Goal: Find specific page/section: Find specific page/section

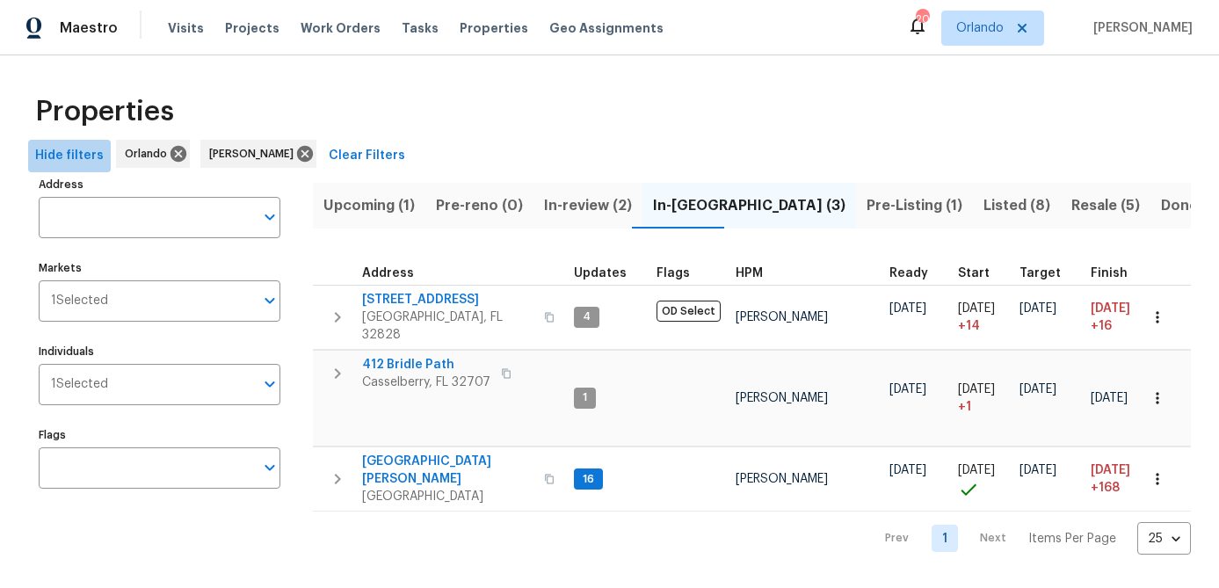
click at [91, 155] on span "Hide filters" at bounding box center [69, 156] width 69 height 22
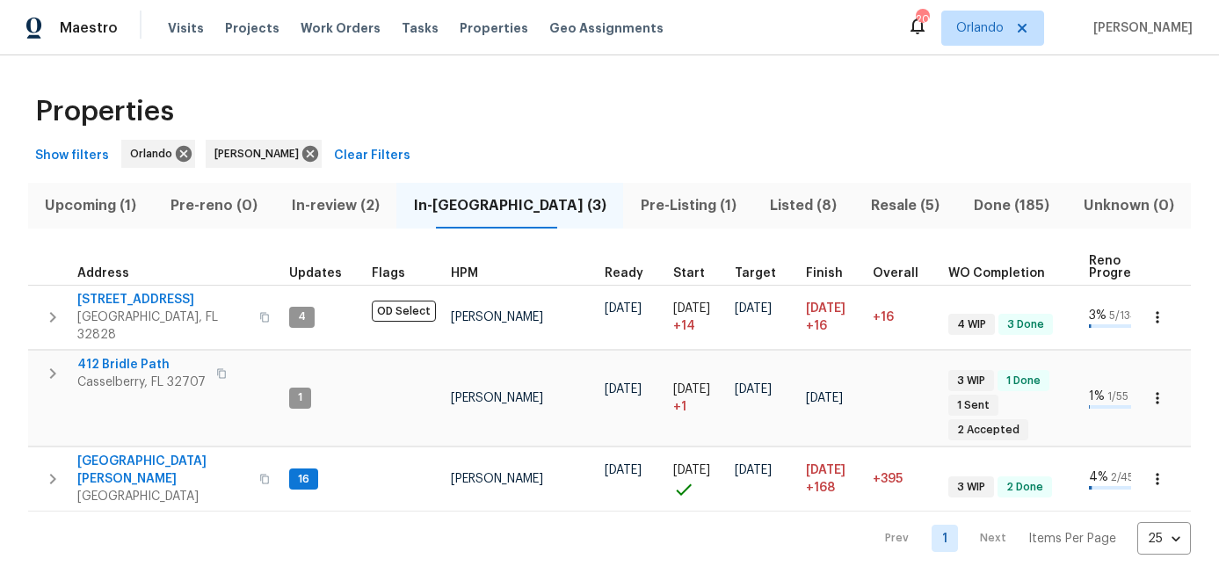
click at [663, 216] on span "Pre-Listing (1)" at bounding box center [688, 205] width 109 height 25
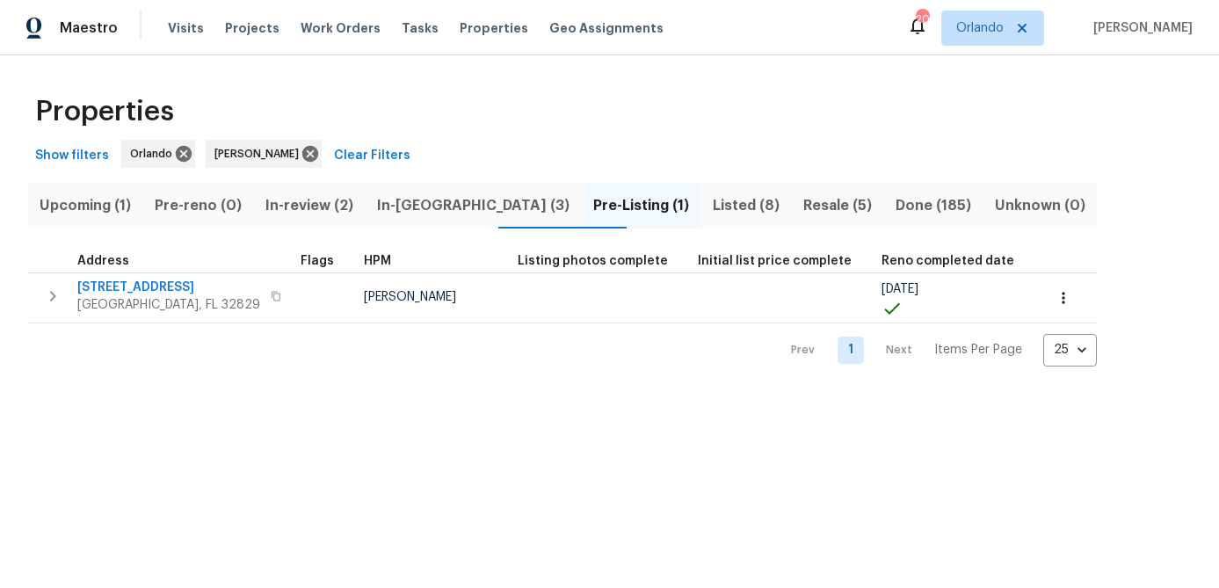
click at [447, 207] on span "In-reno (3)" at bounding box center [473, 205] width 195 height 25
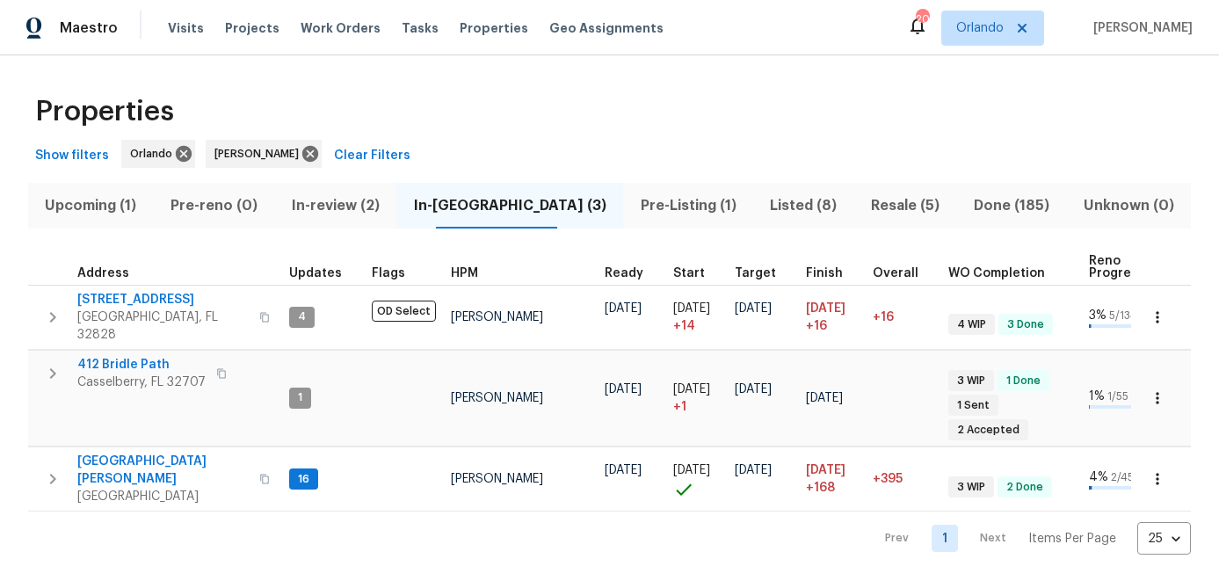
click at [634, 204] on span "Pre-Listing (1)" at bounding box center [688, 205] width 109 height 25
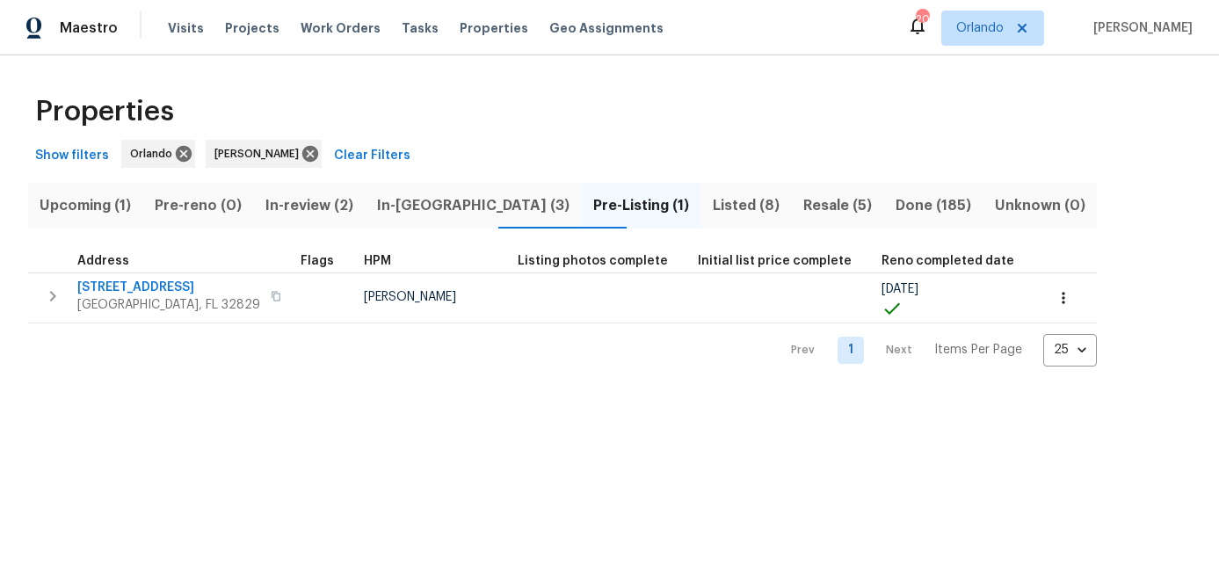
click at [127, 287] on span "7143 Lake Carlisle Blvd" at bounding box center [168, 288] width 183 height 18
click at [432, 210] on span "In-reno (3)" at bounding box center [473, 205] width 195 height 25
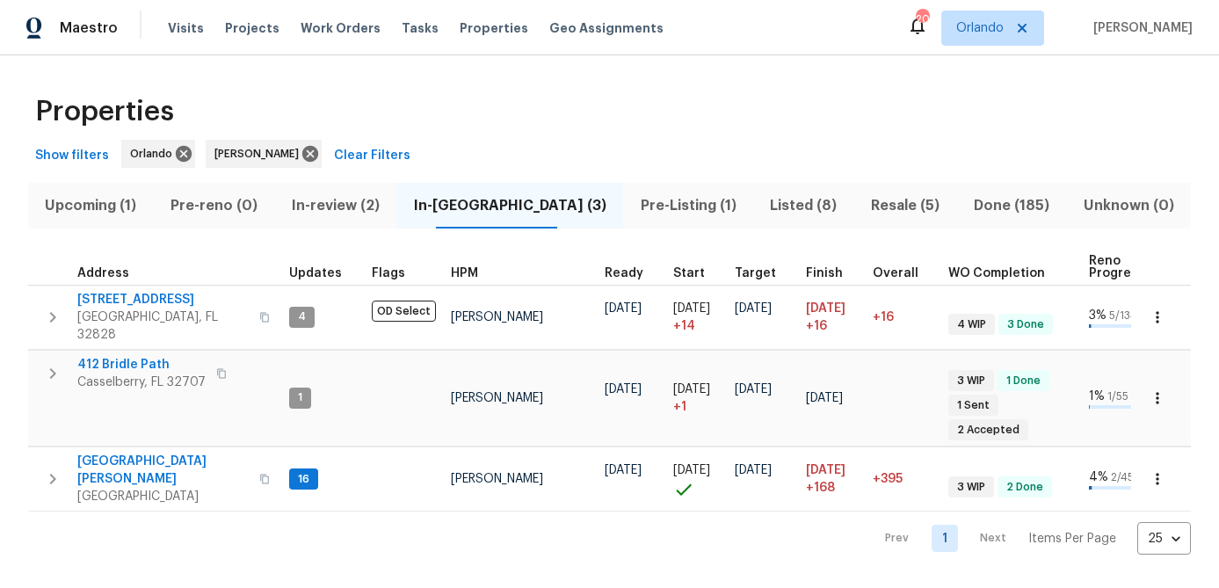
click at [658, 197] on span "Pre-Listing (1)" at bounding box center [688, 205] width 109 height 25
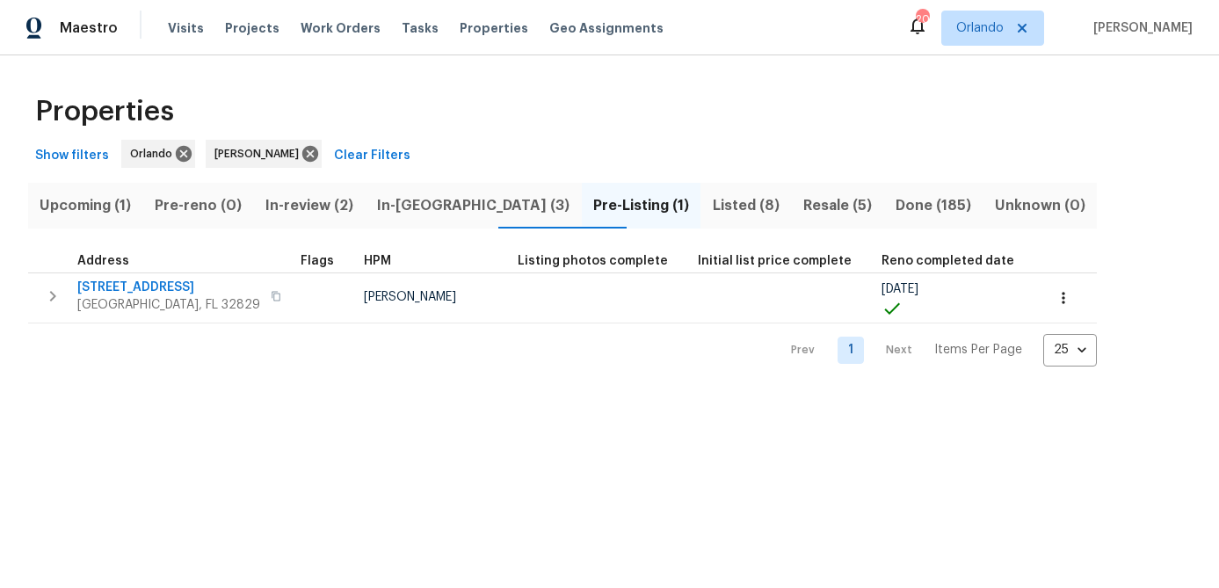
click at [711, 201] on span "Listed (8)" at bounding box center [745, 205] width 69 height 25
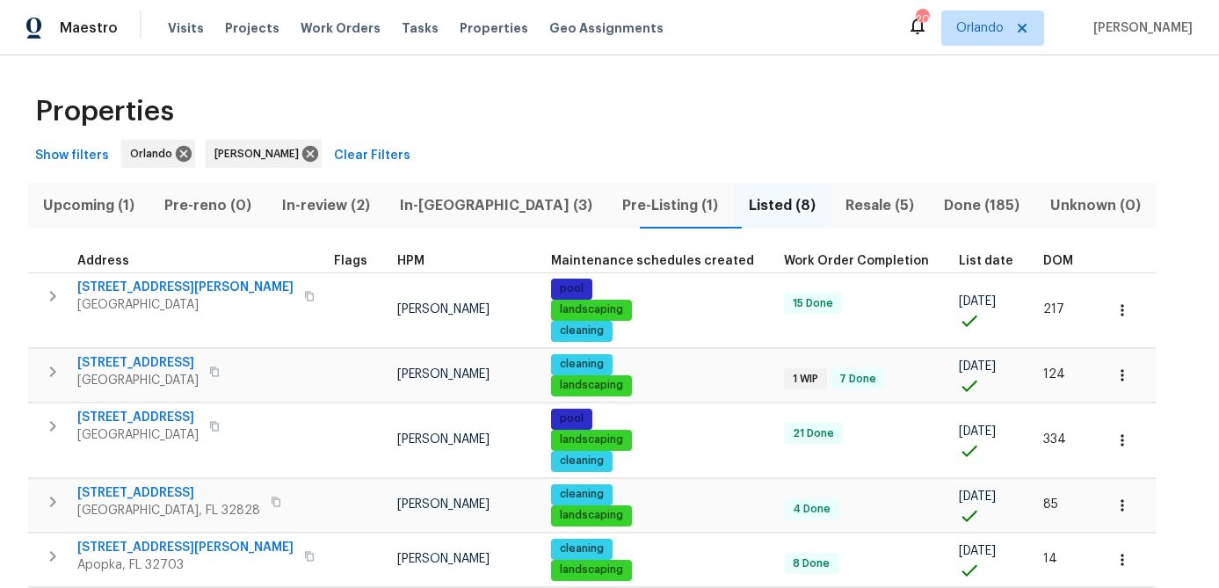
click at [89, 204] on span "Upcoming (1)" at bounding box center [89, 205] width 100 height 25
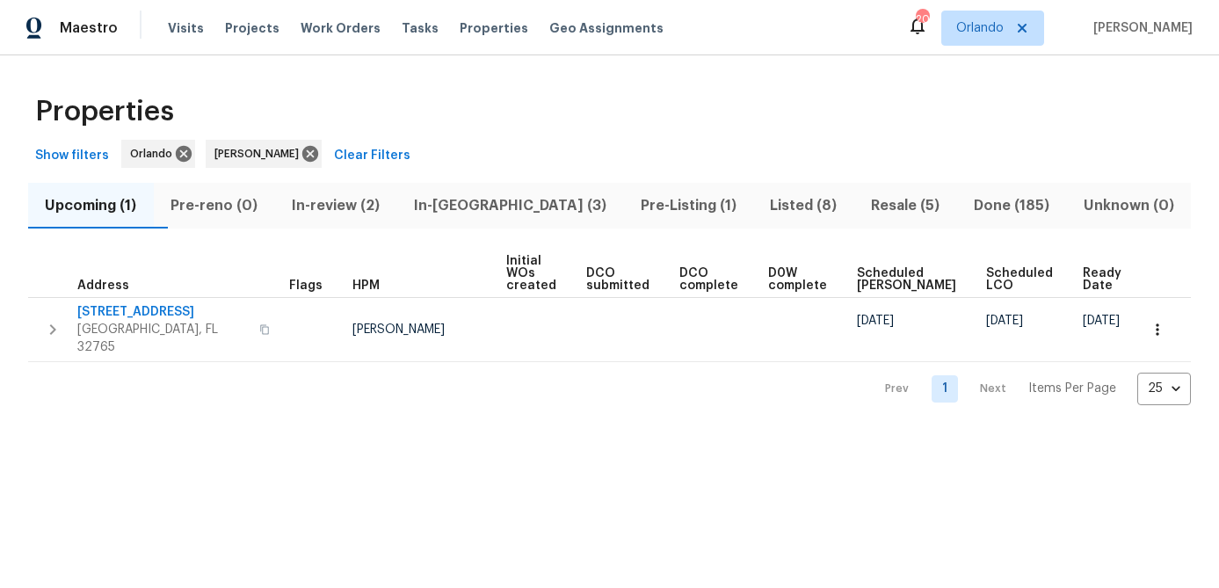
click at [387, 196] on span "In-review (2)" at bounding box center [336, 205] width 101 height 25
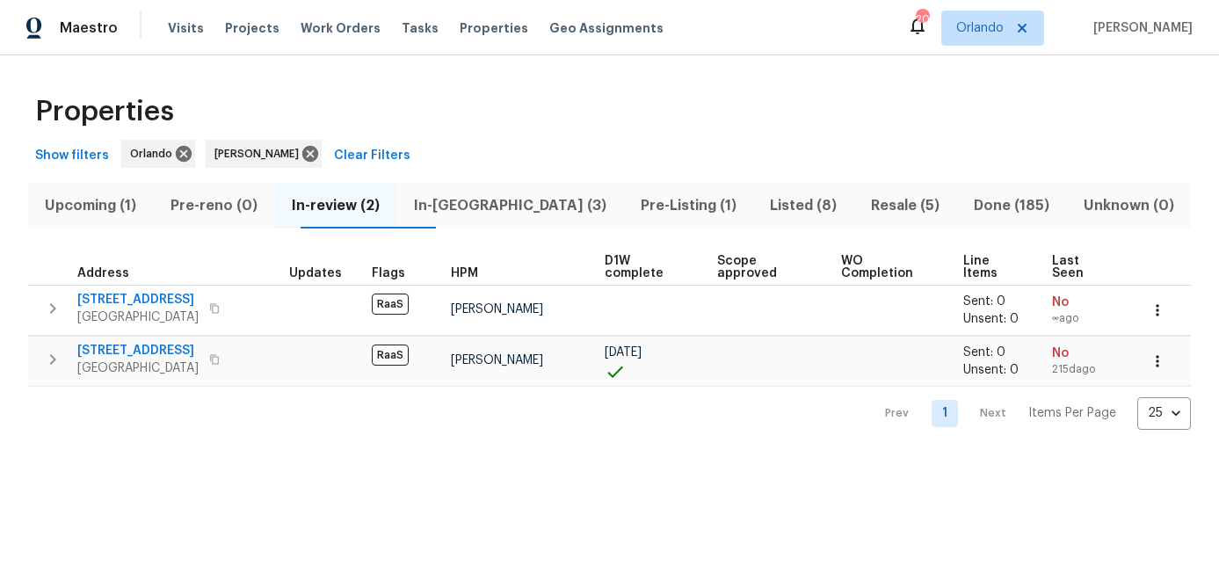
click at [493, 208] on span "In-reno (3)" at bounding box center [510, 205] width 206 height 25
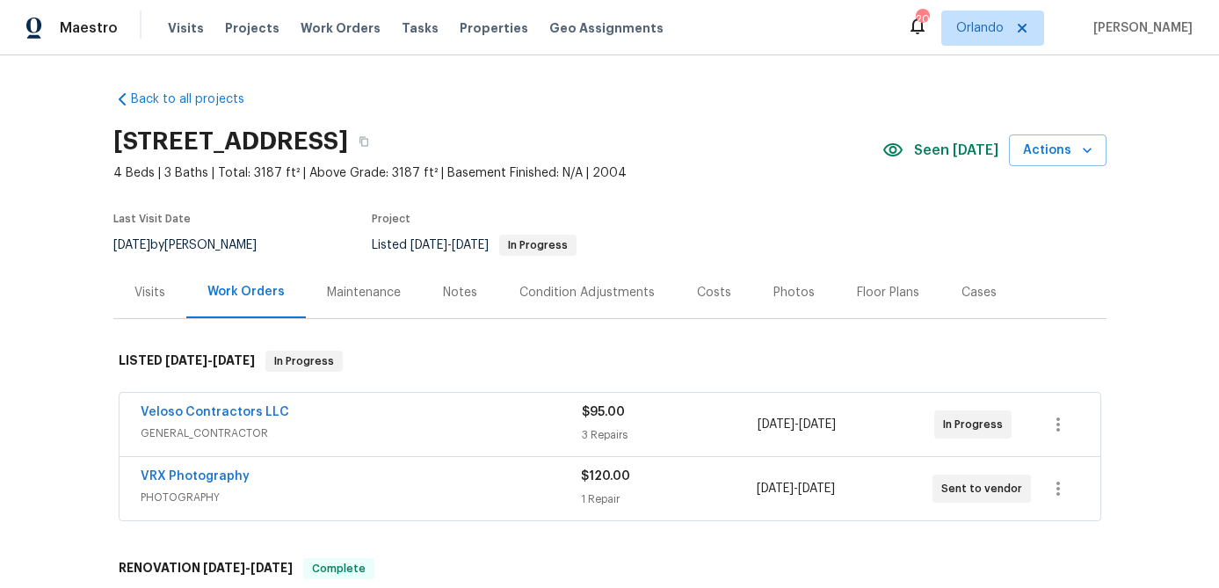
click at [800, 291] on div "Photos" at bounding box center [793, 293] width 41 height 18
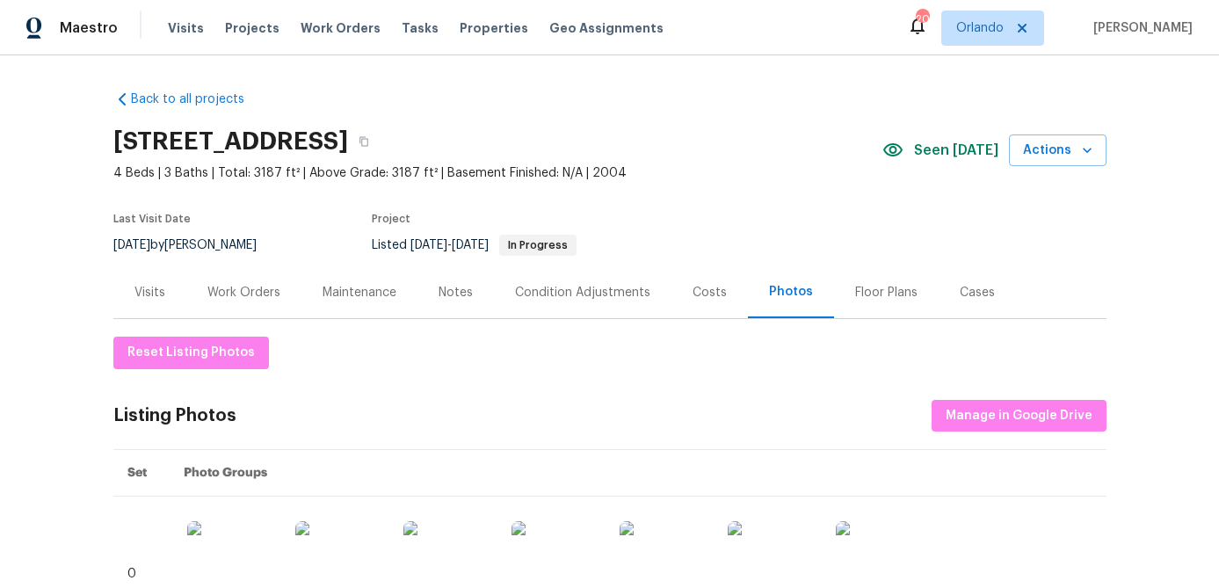
click at [236, 295] on div "Work Orders" at bounding box center [243, 293] width 73 height 18
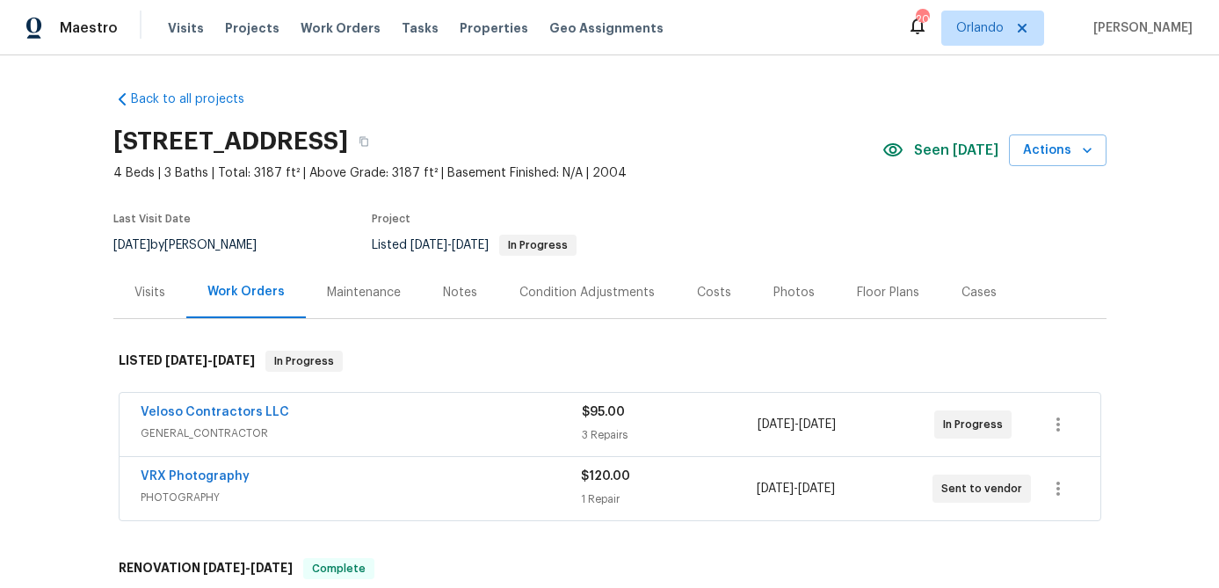
click at [471, 294] on div "Notes" at bounding box center [460, 293] width 34 height 18
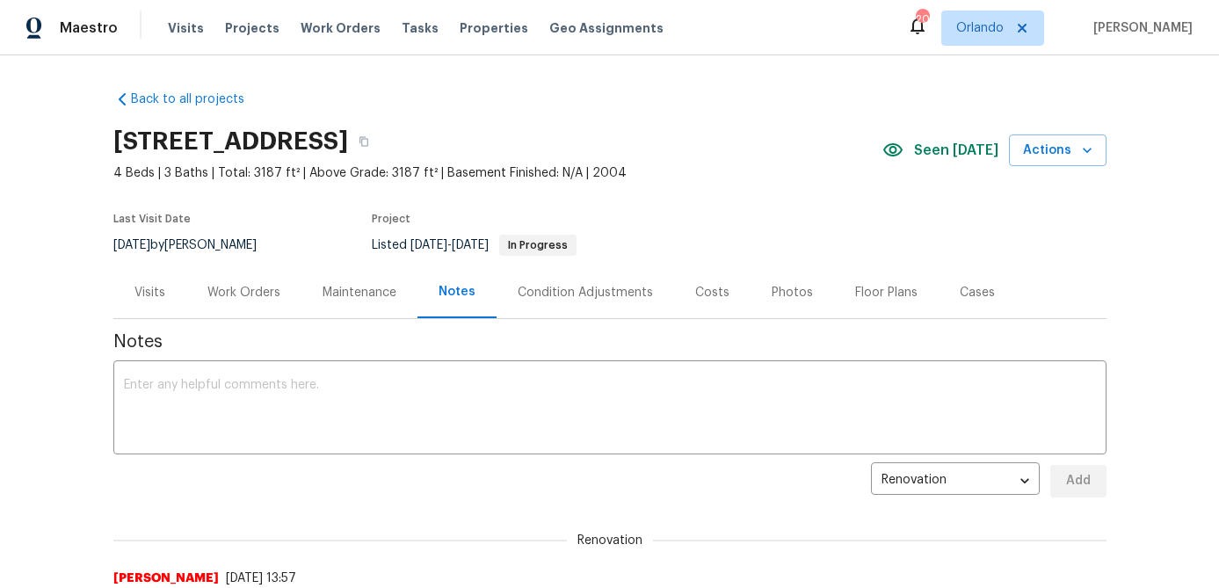
click at [265, 293] on div "Work Orders" at bounding box center [243, 293] width 73 height 18
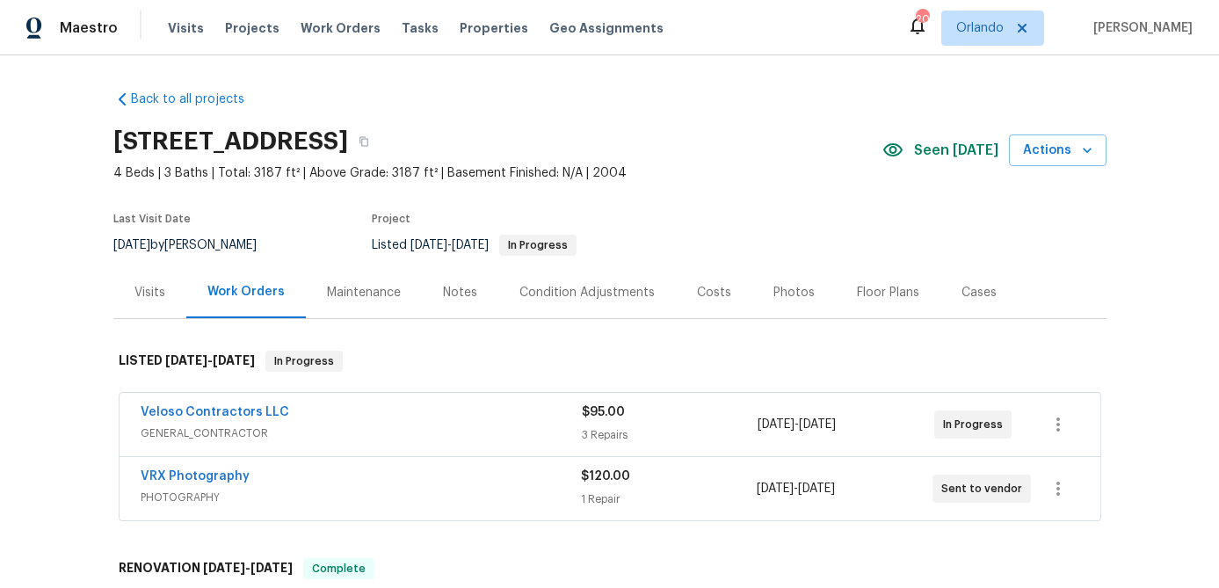
click at [473, 297] on div "Notes" at bounding box center [460, 292] width 76 height 52
